Goal: Information Seeking & Learning: Learn about a topic

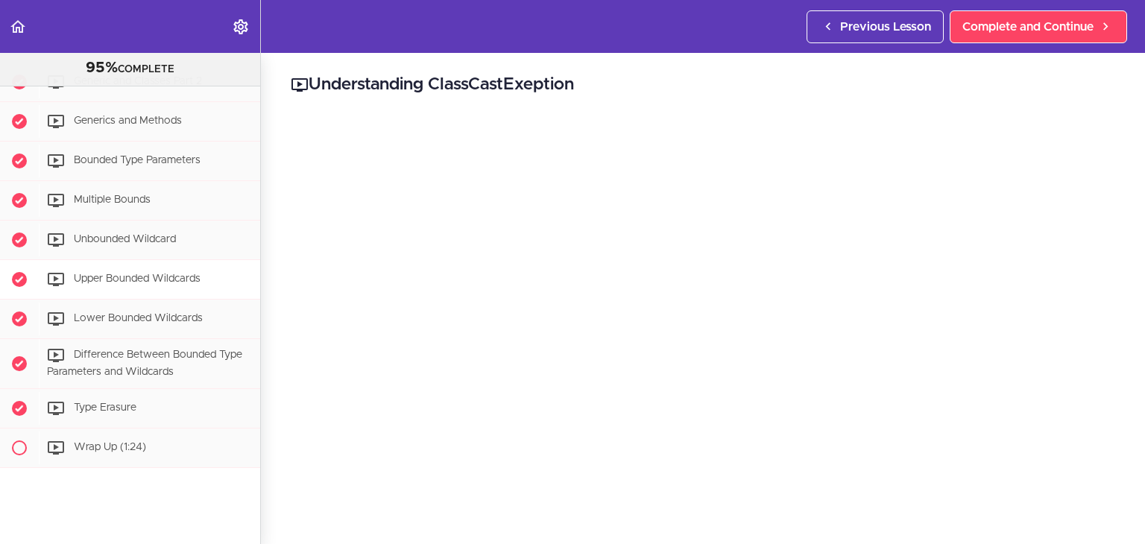
scroll to position [441, 0]
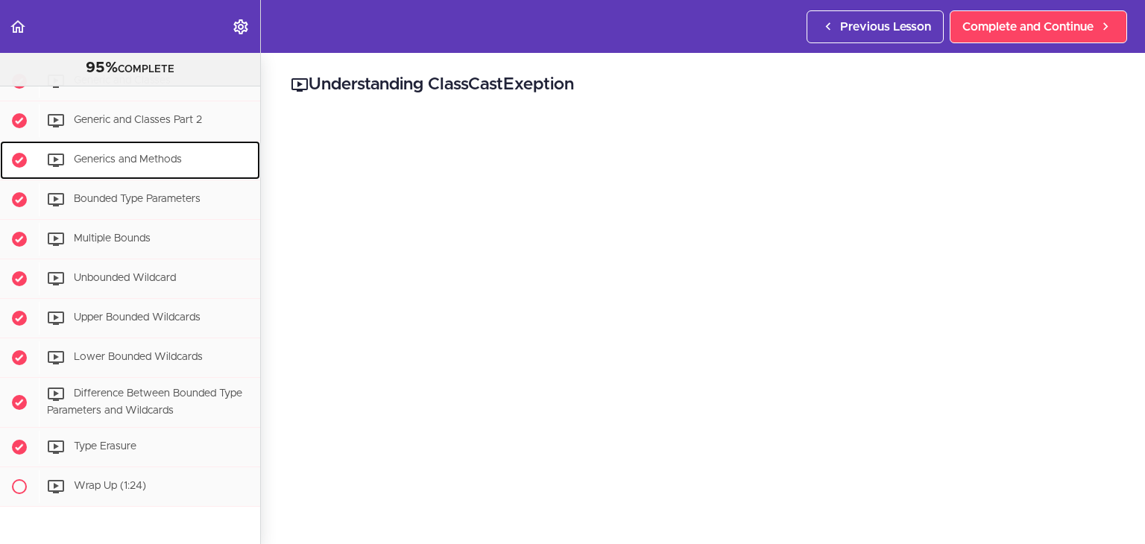
click at [155, 165] on span "Generics and Methods" at bounding box center [128, 159] width 108 height 10
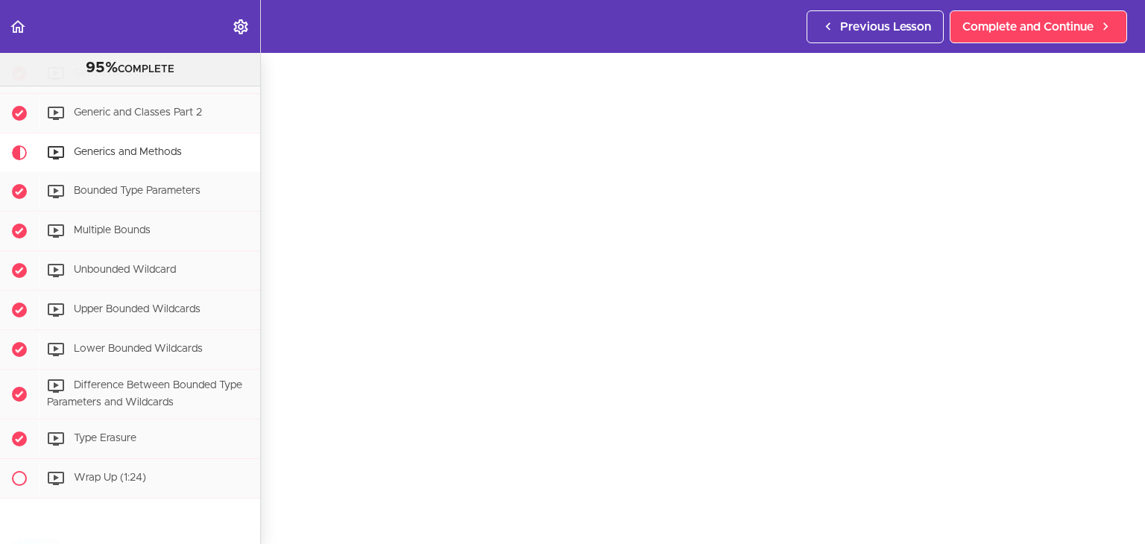
scroll to position [483, 0]
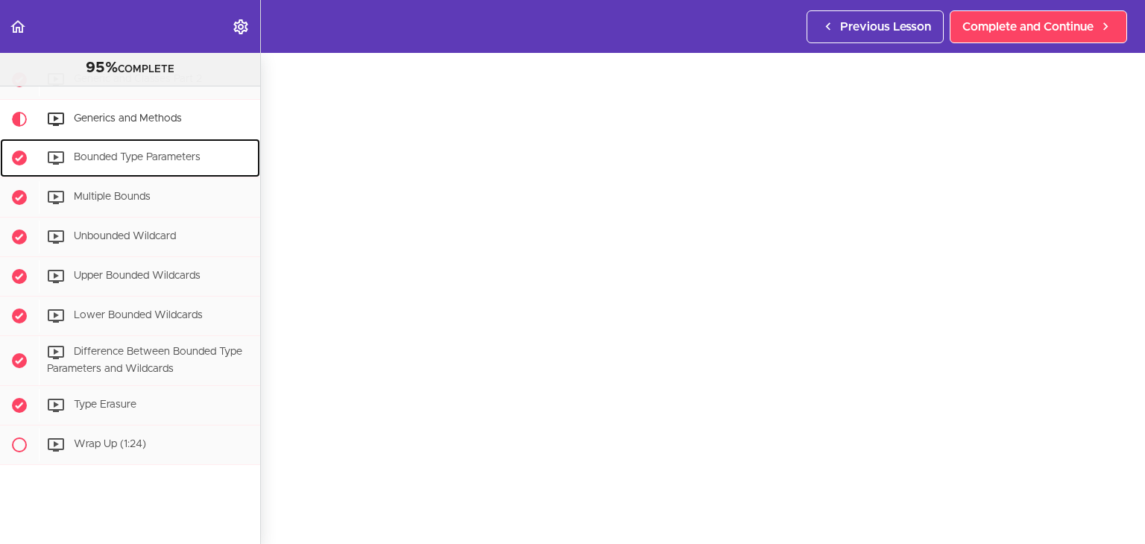
click at [200, 162] on span "Bounded Type Parameters" at bounding box center [137, 157] width 127 height 10
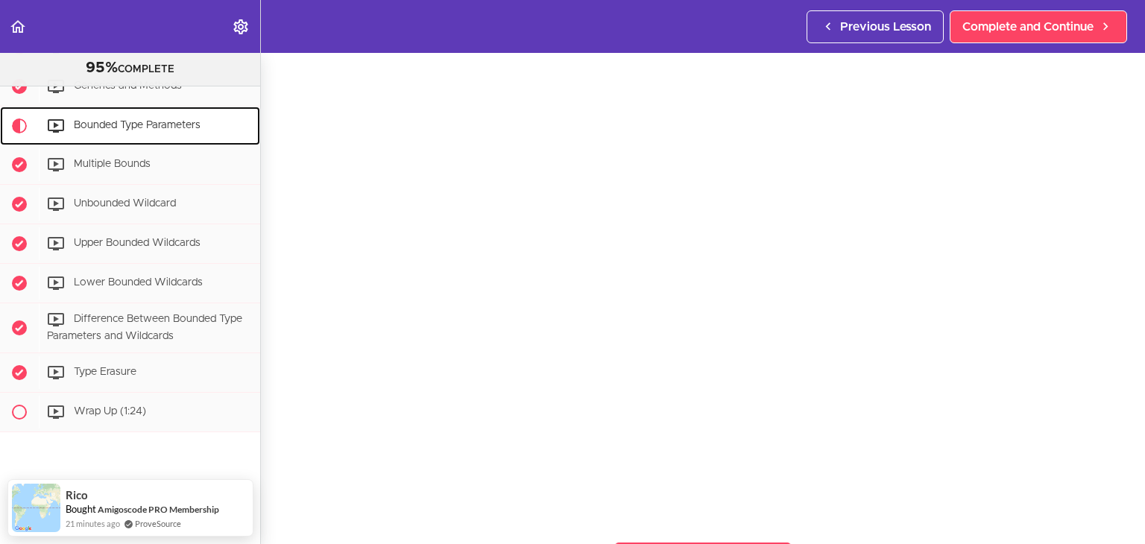
scroll to position [56, 0]
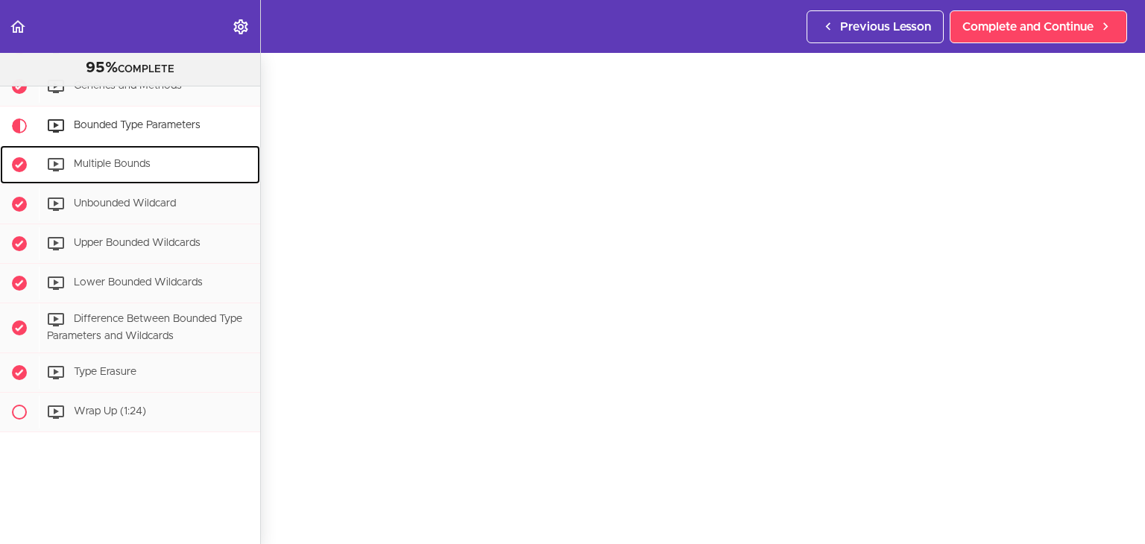
click at [170, 165] on div "Multiple Bounds" at bounding box center [149, 164] width 221 height 33
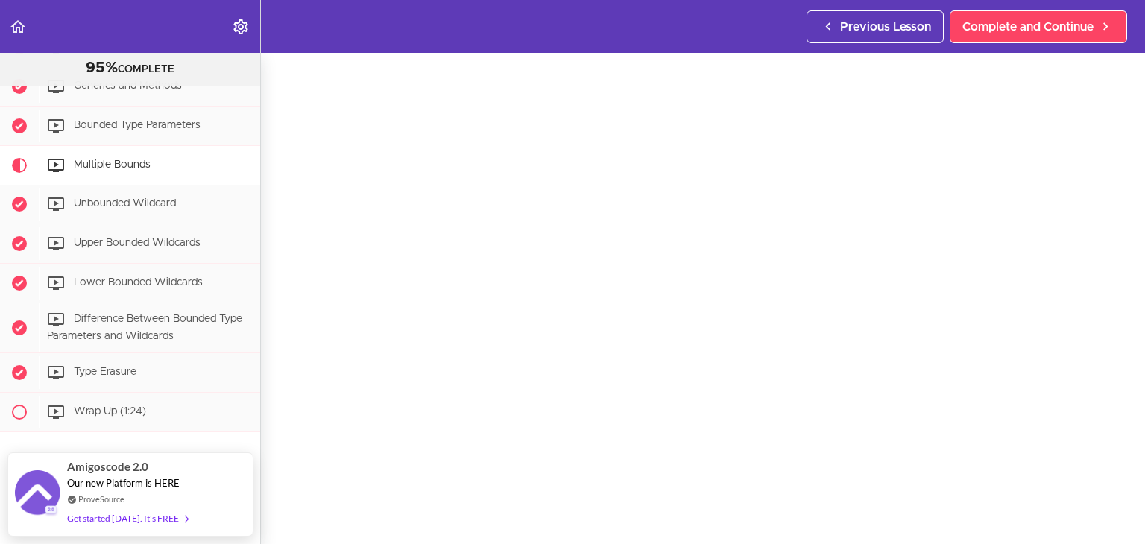
scroll to position [49, 0]
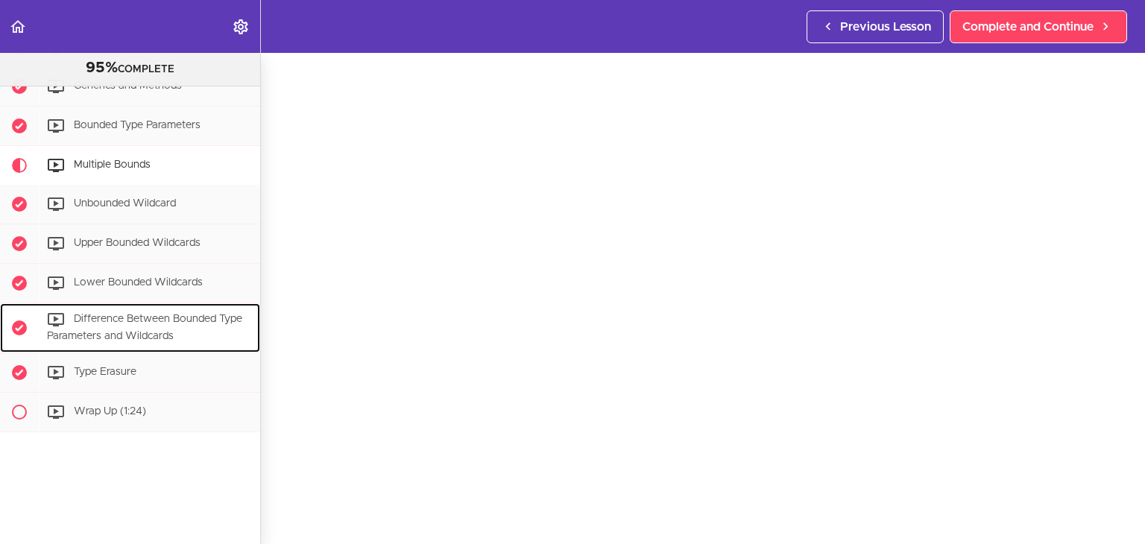
click at [174, 327] on span "Difference Between Bounded Type Parameters and Wildcards" at bounding box center [144, 328] width 195 height 28
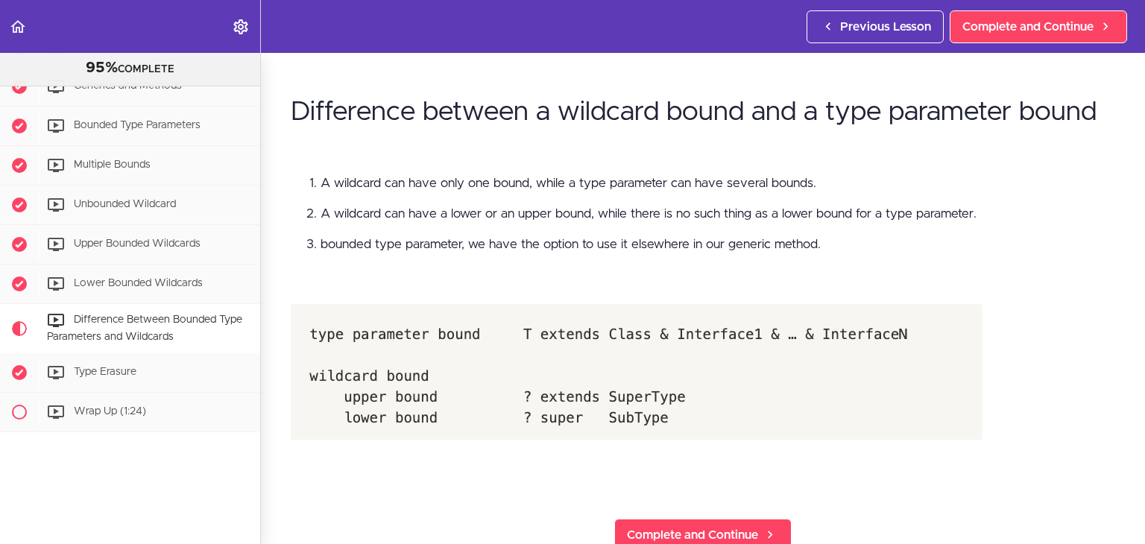
scroll to position [457, 0]
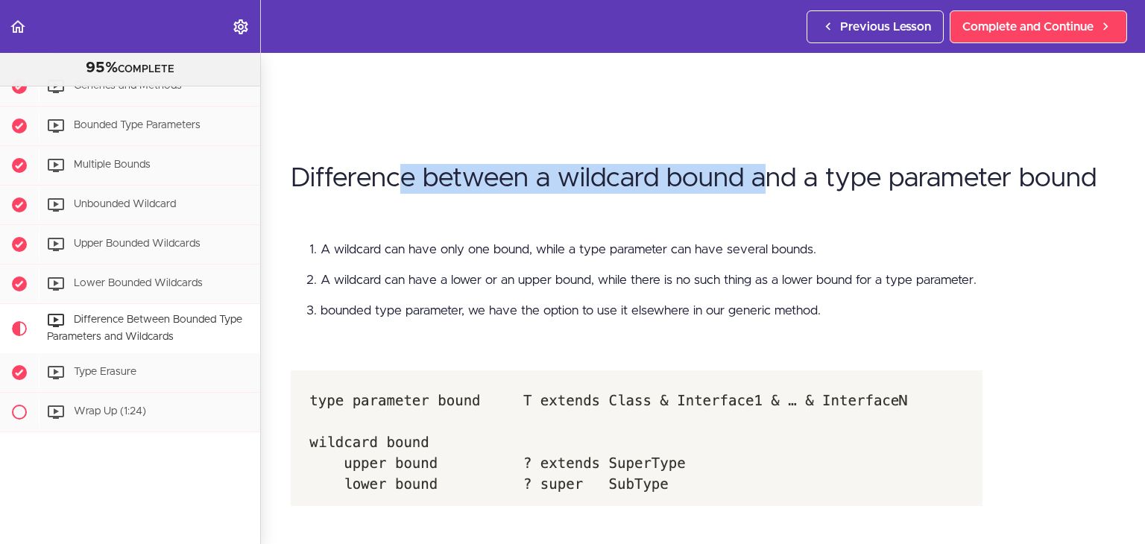
drag, startPoint x: 403, startPoint y: 177, endPoint x: 781, endPoint y: 178, distance: 377.9
click at [763, 183] on h1 "Difference between a wildcard bound and a type parameter bound" at bounding box center [703, 179] width 824 height 30
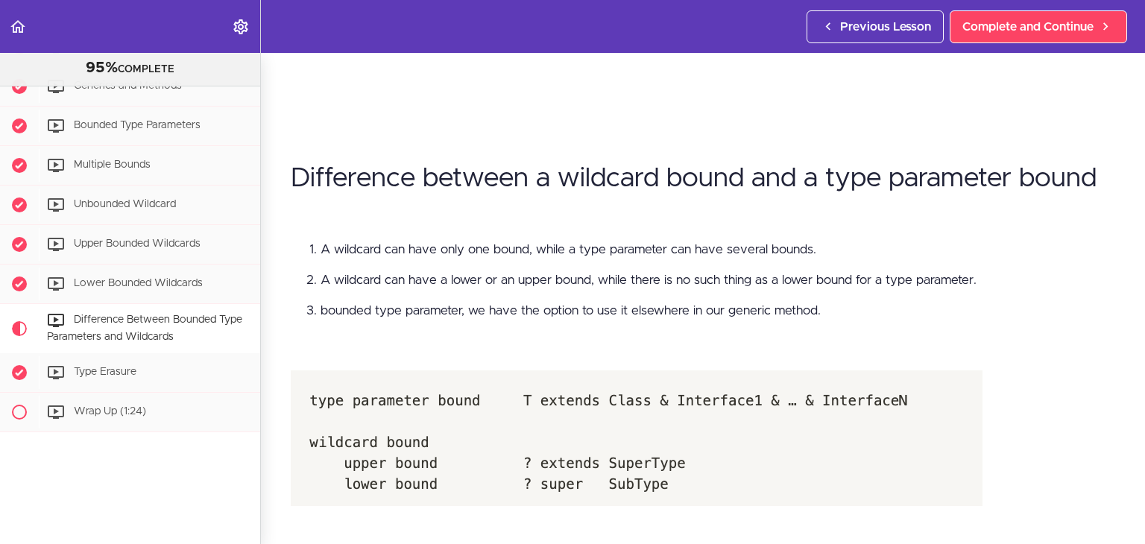
click at [804, 186] on h1 "Difference between a wildcard bound and a type parameter bound" at bounding box center [703, 179] width 824 height 30
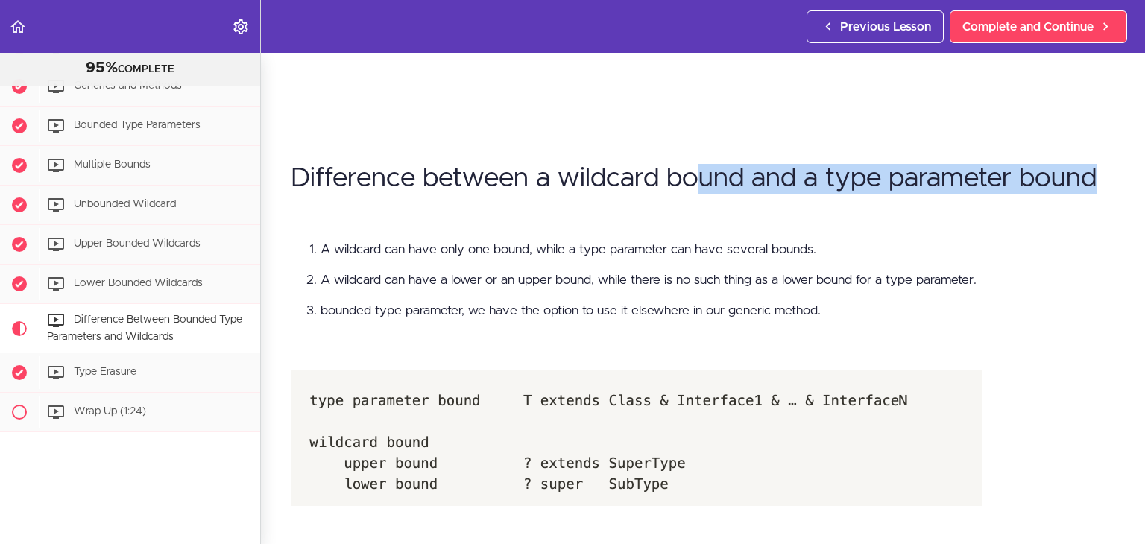
drag, startPoint x: 906, startPoint y: 180, endPoint x: 1144, endPoint y: 167, distance: 238.1
click at [1144, 167] on section "Java Generics 95% COMPLETE Java Generics Join the Community Quick word (1:25)" at bounding box center [572, 298] width 1145 height 491
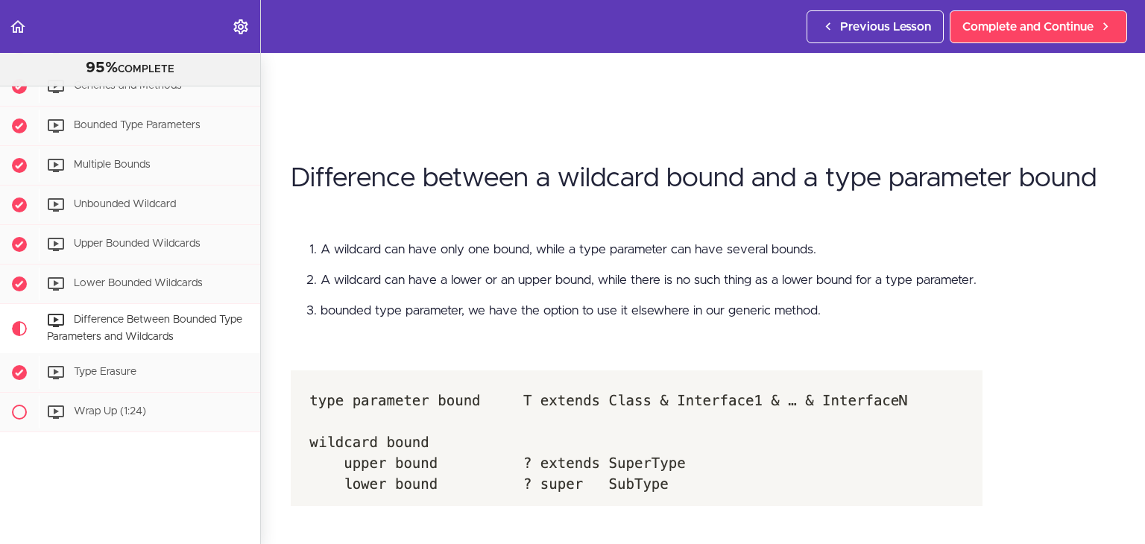
drag, startPoint x: 431, startPoint y: 209, endPoint x: 333, endPoint y: 238, distance: 101.7
click at [428, 214] on p at bounding box center [703, 212] width 824 height 22
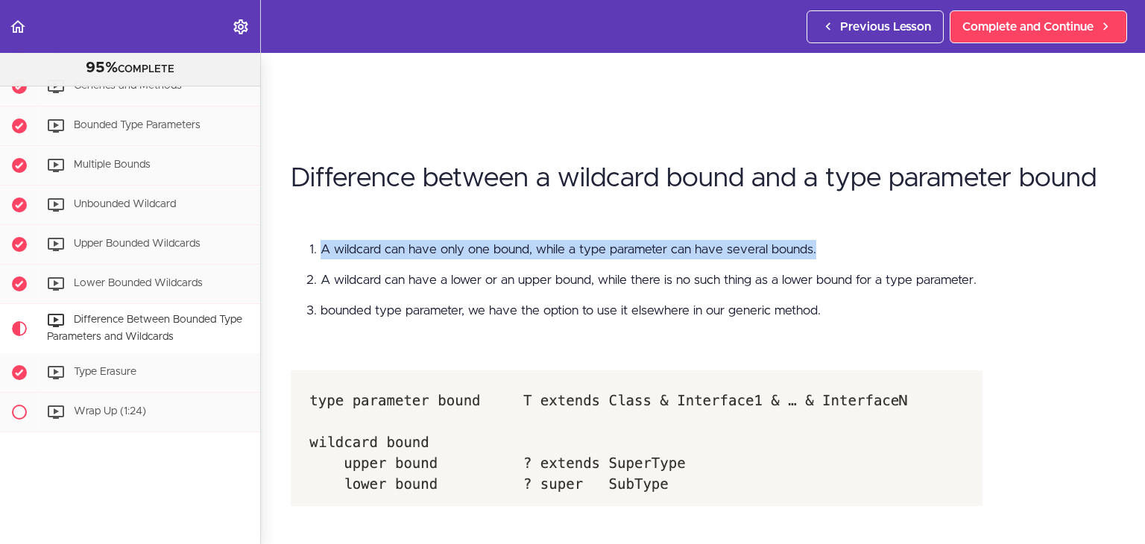
drag, startPoint x: 303, startPoint y: 239, endPoint x: 833, endPoint y: 230, distance: 530.8
click at [833, 230] on div "Difference between a wildcard bound and a type parameter bound A wildcard can h…" at bounding box center [703, 355] width 824 height 412
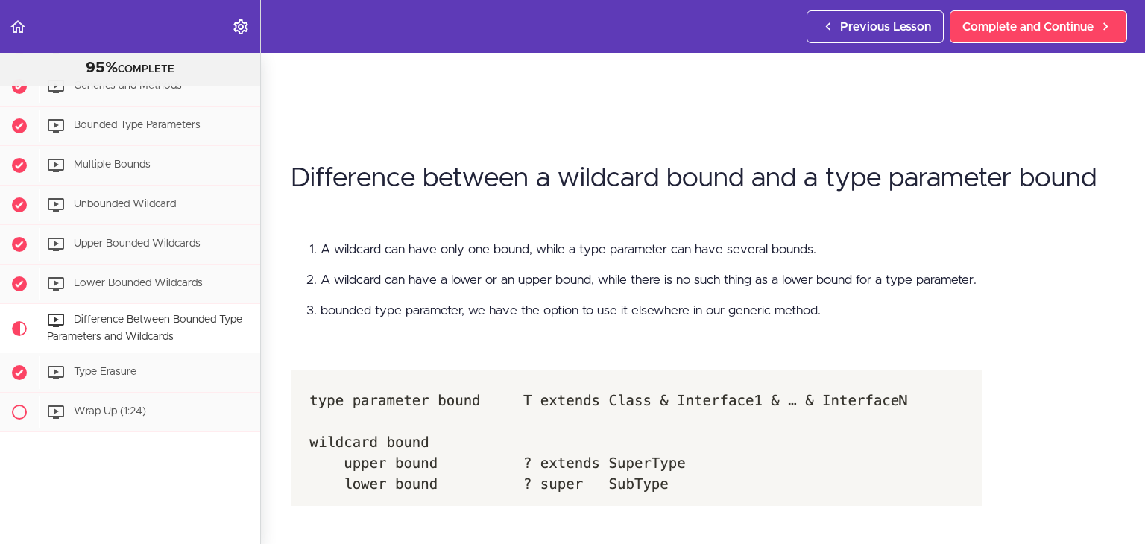
click at [328, 287] on ol "A wildcard can have only one bound, while a type parameter can have several bou…" at bounding box center [703, 280] width 824 height 81
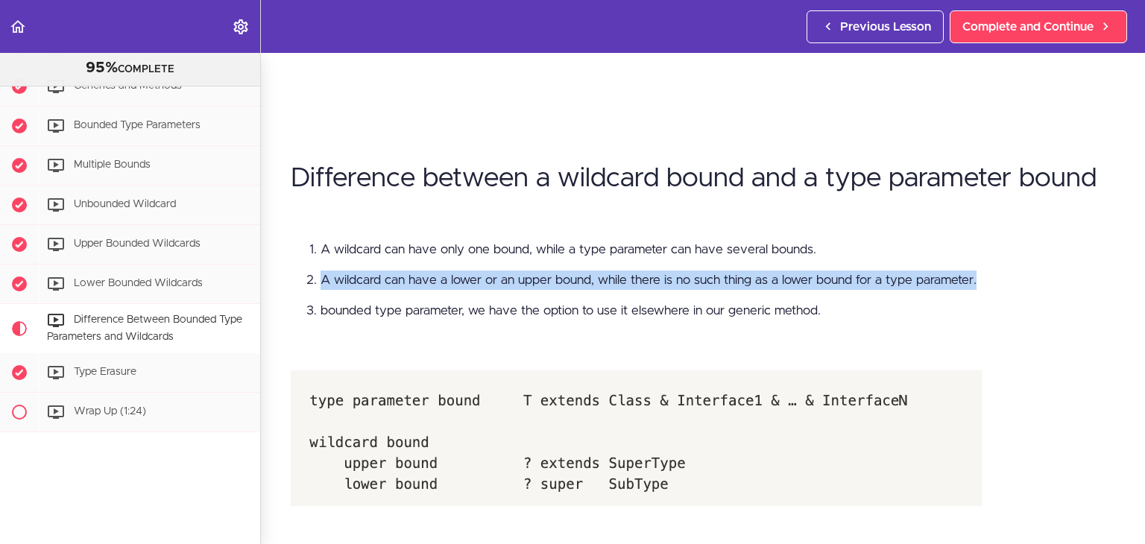
drag, startPoint x: 320, startPoint y: 272, endPoint x: 990, endPoint y: 266, distance: 670.1
click at [990, 271] on li "A wildcard can have a lower or an upper bound, while there is no such thing as …" at bounding box center [718, 280] width 795 height 19
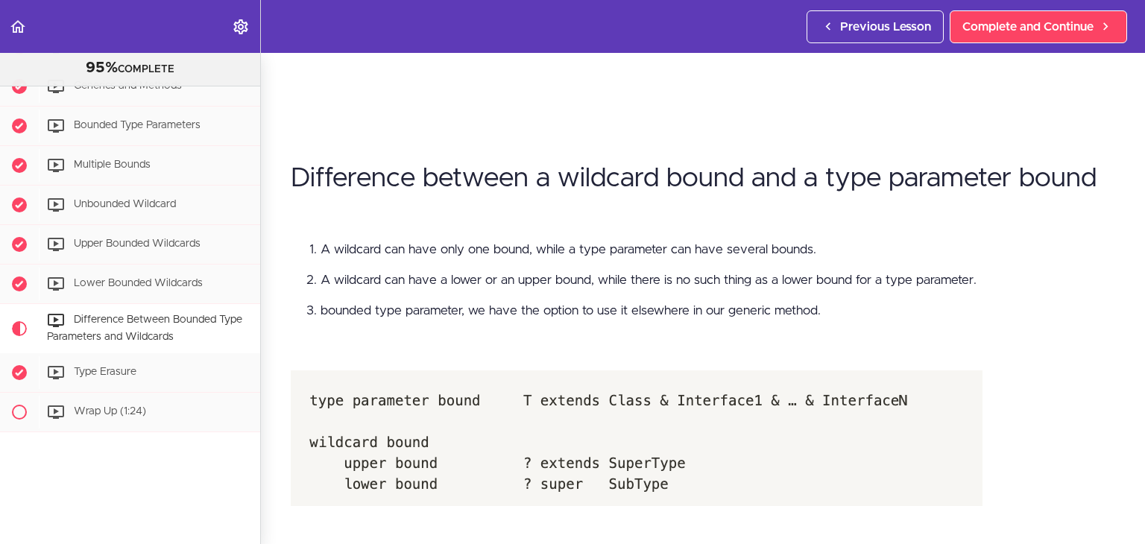
click at [363, 309] on li "bounded type parameter, we have the option to use it elsewhere in our generic m…" at bounding box center [718, 310] width 795 height 19
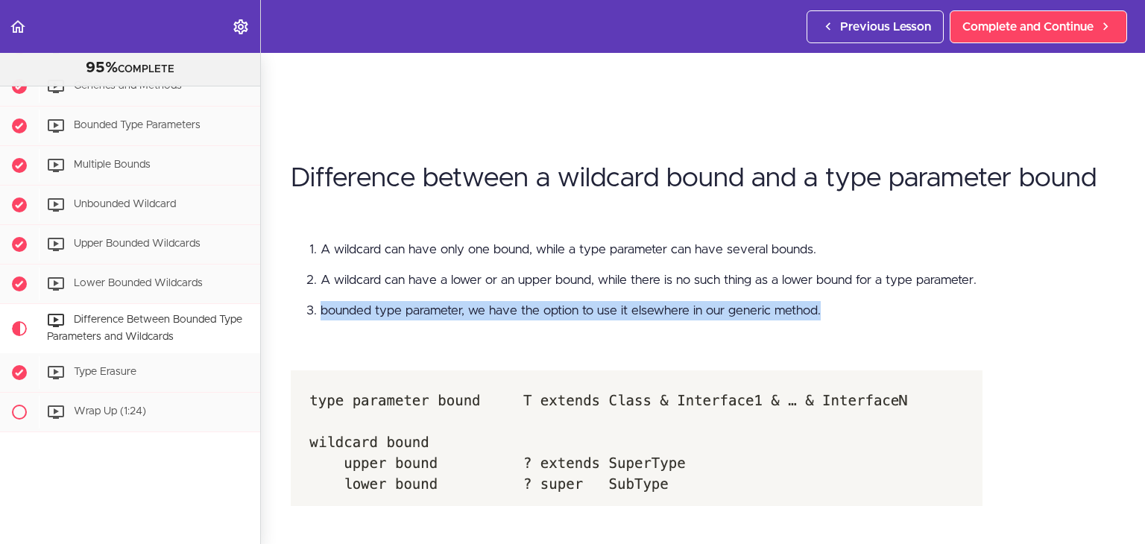
drag, startPoint x: 316, startPoint y: 301, endPoint x: 821, endPoint y: 293, distance: 504.7
click at [821, 293] on ol "A wildcard can have only one bound, while a type parameter can have several bou…" at bounding box center [703, 280] width 824 height 81
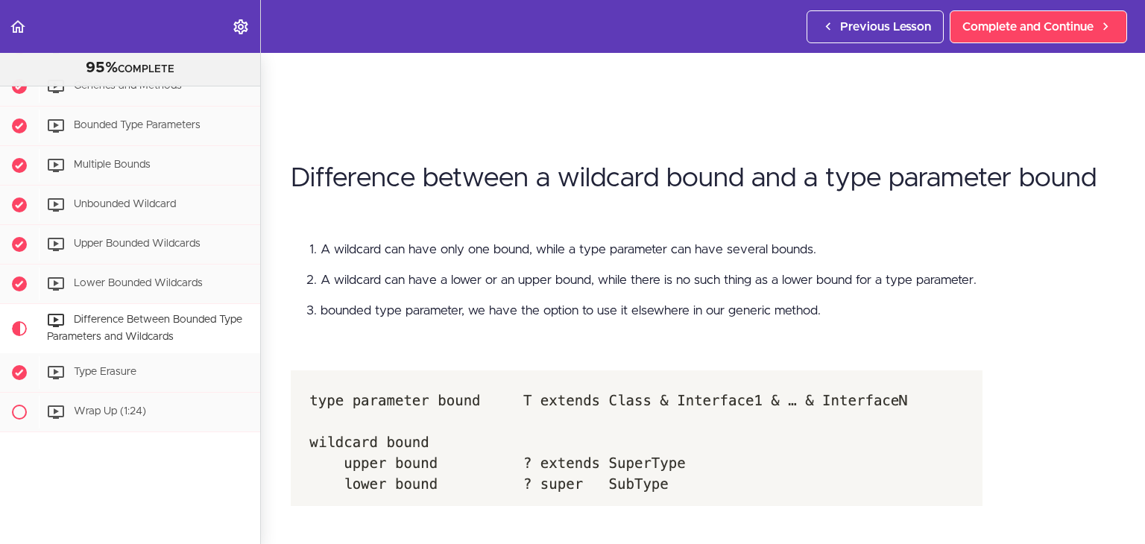
click at [612, 320] on div "Difference between a wildcard bound and a type parameter bound A wildcard can h…" at bounding box center [703, 355] width 824 height 412
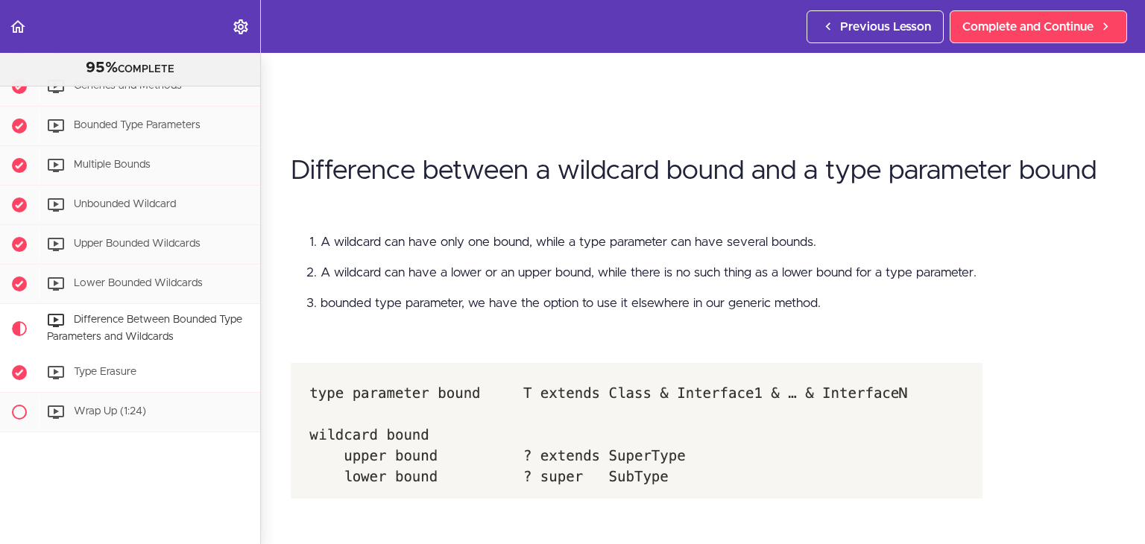
scroll to position [308, 0]
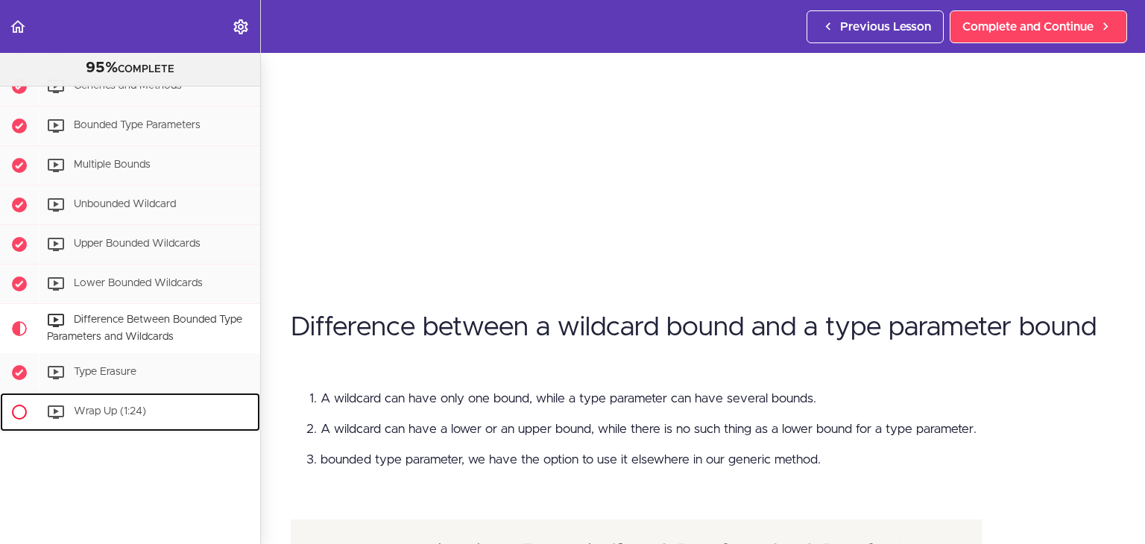
click at [93, 393] on link "Wrap Up (1:24)" at bounding box center [130, 412] width 260 height 39
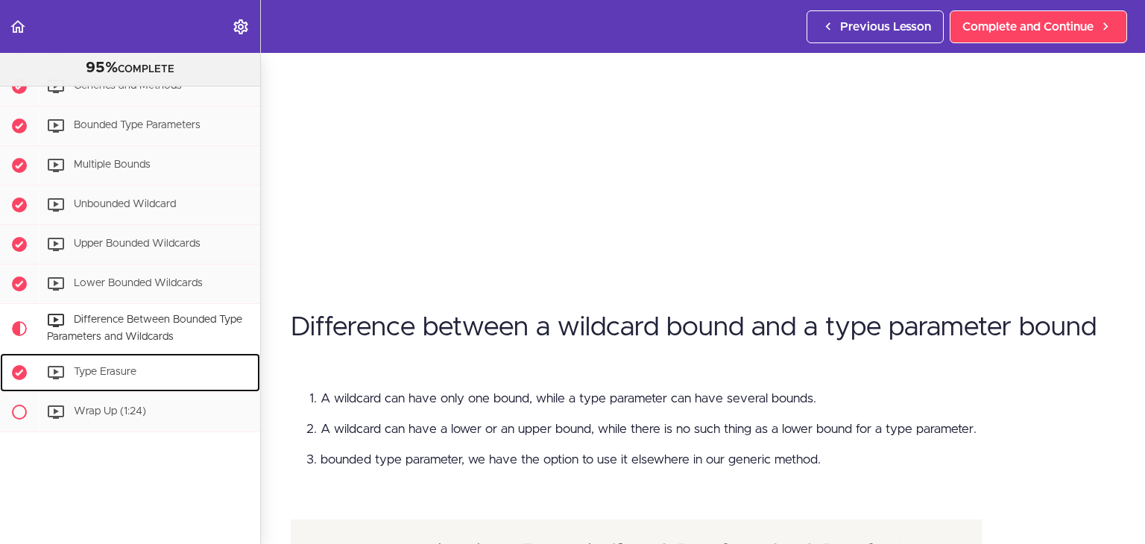
click at [97, 367] on div "Type Erasure" at bounding box center [149, 372] width 221 height 33
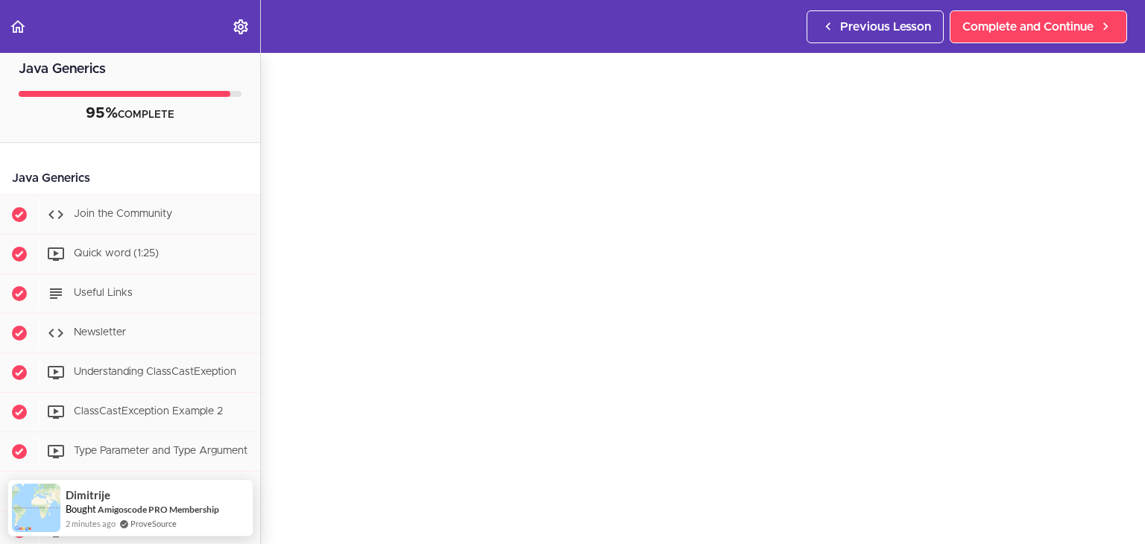
scroll to position [45, 0]
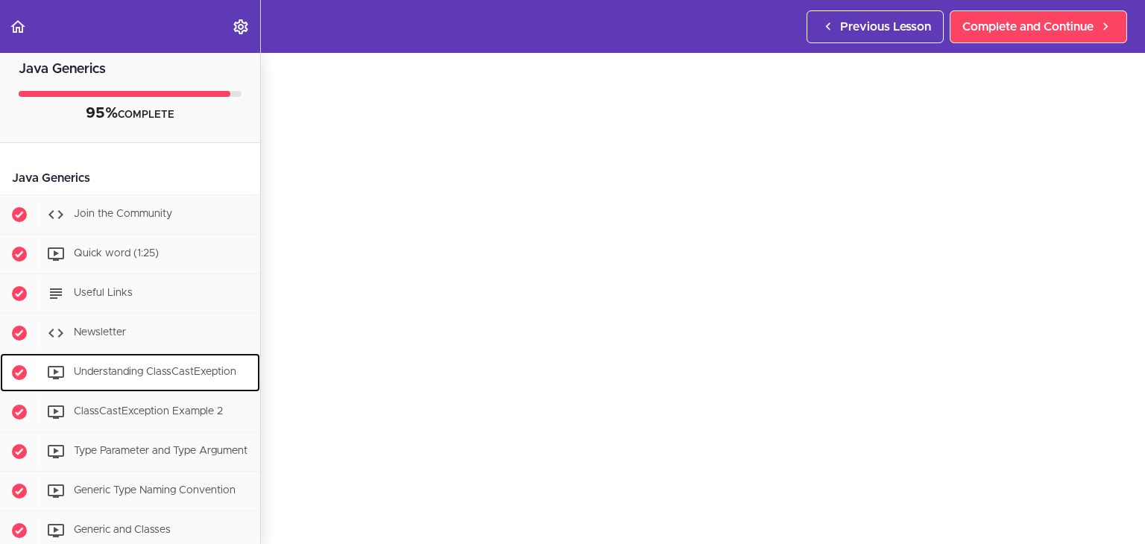
click at [174, 367] on span "Understanding ClassCastExeption" at bounding box center [155, 372] width 162 height 10
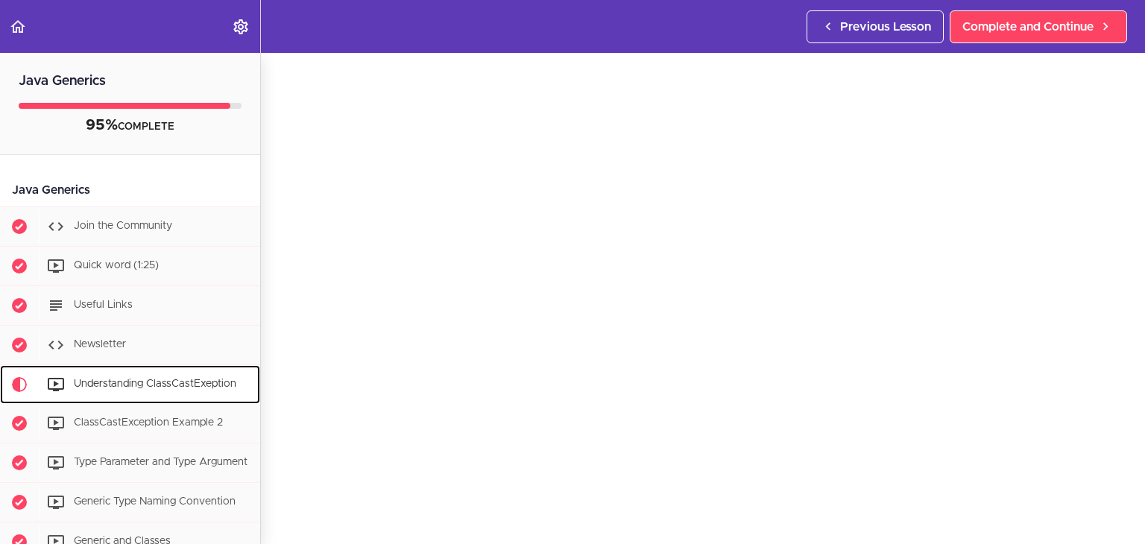
scroll to position [51, 0]
